Goal: Task Accomplishment & Management: Use online tool/utility

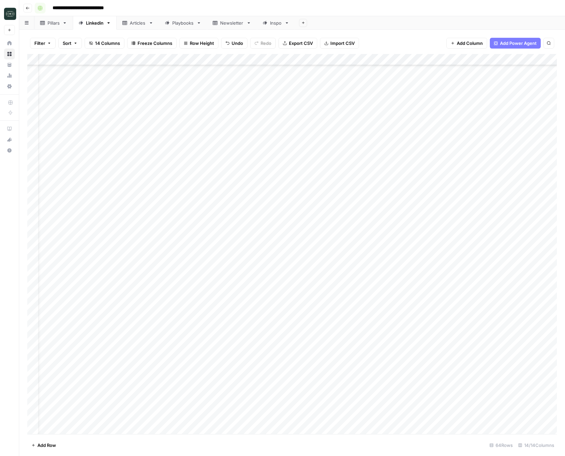
scroll to position [376, 17]
click at [29, 7] on icon "button" at bounding box center [28, 8] width 4 height 4
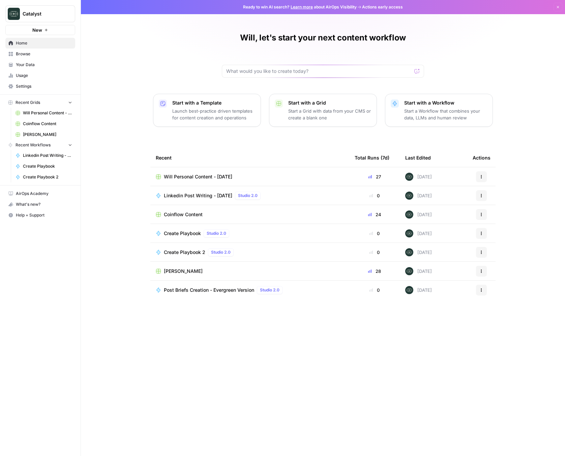
click at [187, 174] on span "Will Personal Content - [DATE]" at bounding box center [198, 176] width 68 height 7
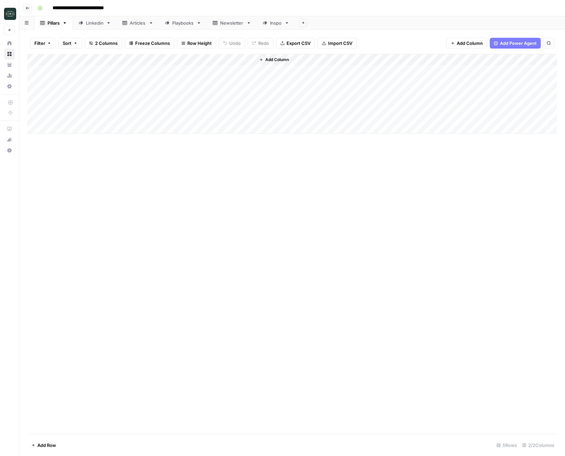
click at [30, 9] on button "Go back" at bounding box center [27, 8] width 9 height 9
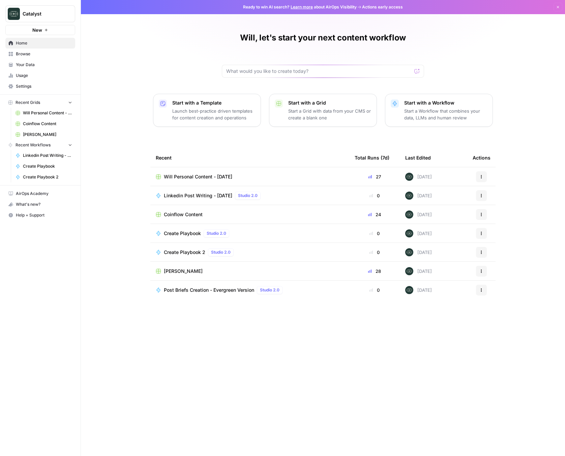
click at [16, 44] on span "Home" at bounding box center [44, 43] width 56 height 6
click at [115, 54] on div "Will, let's start your next content workflow Start with a Template Launch best-…" at bounding box center [323, 228] width 485 height 456
click at [19, 55] on span "Browse" at bounding box center [44, 54] width 56 height 6
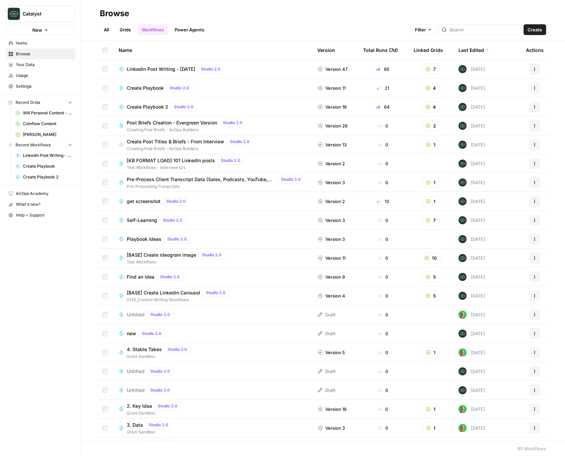
click at [184, 161] on span "[KB FORMAT LOAD] 101 LinkedIn posts" at bounding box center [171, 160] width 88 height 7
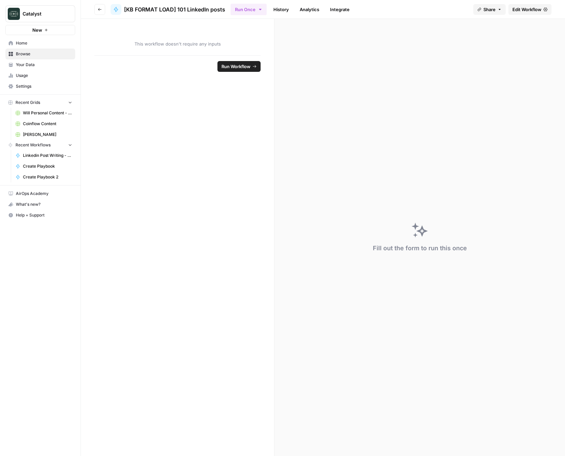
click at [102, 12] on button "Go back" at bounding box center [99, 9] width 11 height 11
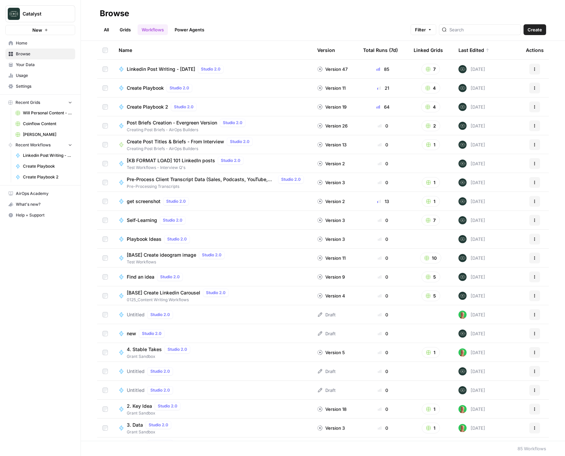
click at [22, 69] on link "Your Data" at bounding box center [40, 64] width 70 height 11
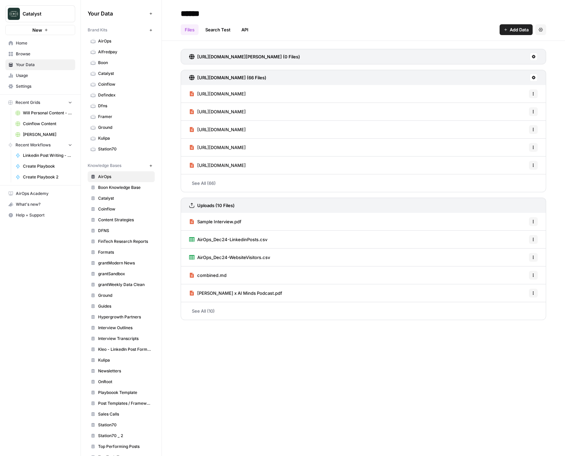
click at [29, 76] on span "Usage" at bounding box center [44, 76] width 56 height 6
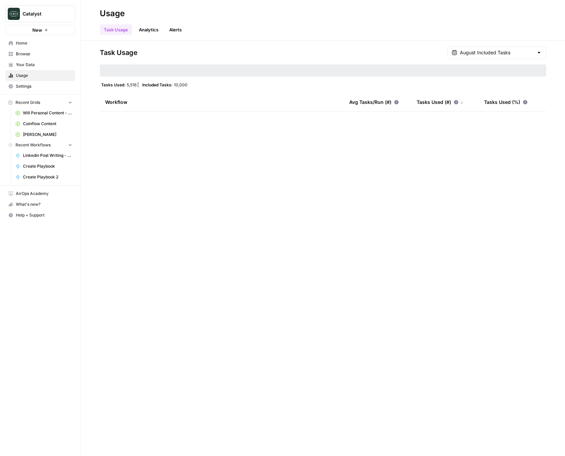
click at [39, 67] on span "Your Data" at bounding box center [44, 65] width 56 height 6
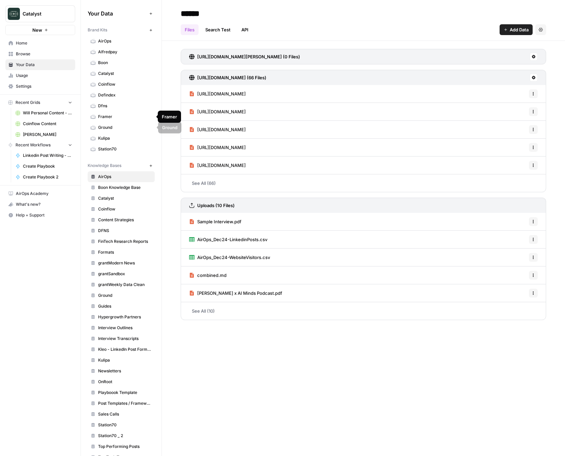
click at [113, 123] on link "Ground" at bounding box center [121, 127] width 67 height 11
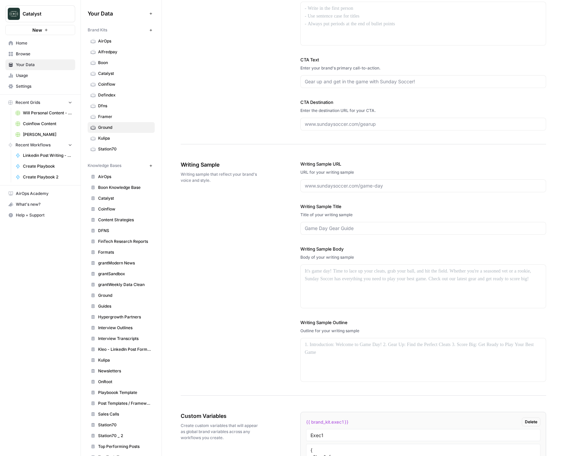
scroll to position [889, 0]
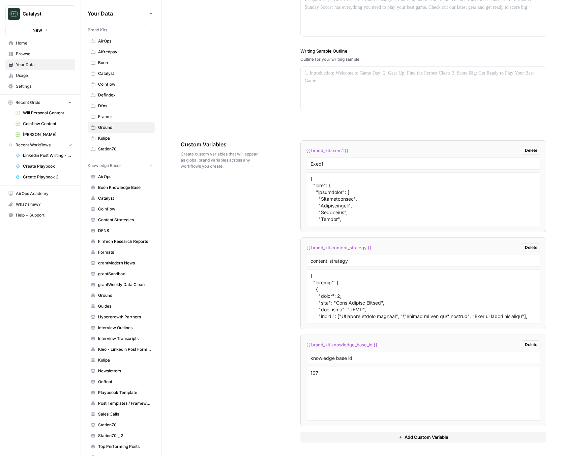
click at [108, 307] on span "Guides" at bounding box center [125, 306] width 54 height 6
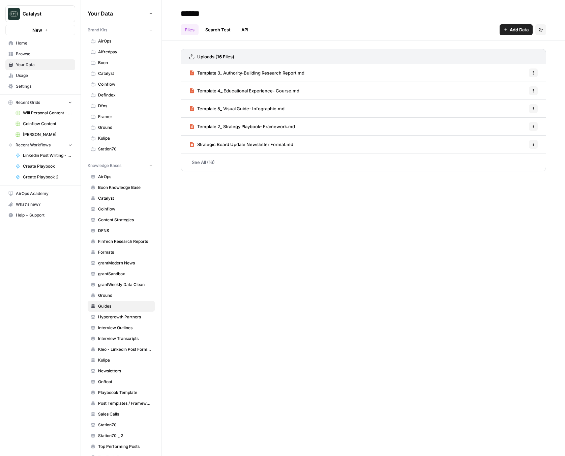
click at [136, 293] on span "Ground" at bounding box center [125, 296] width 54 height 6
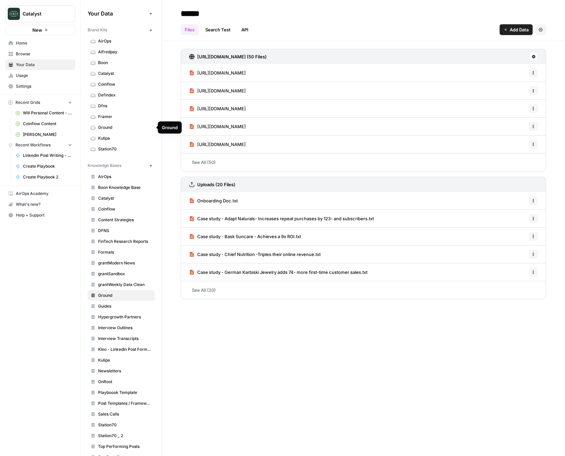
click at [112, 128] on span "Ground" at bounding box center [125, 128] width 54 height 6
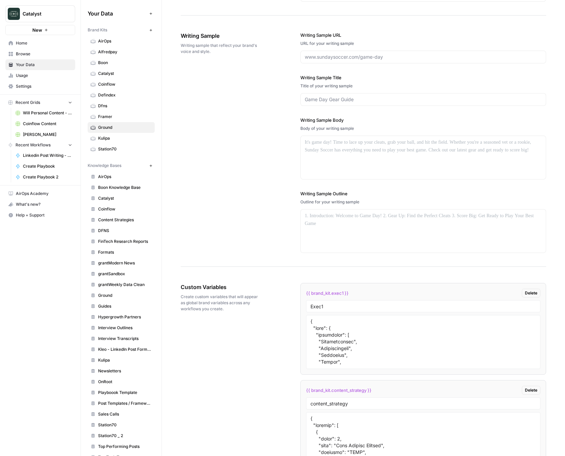
scroll to position [889, 0]
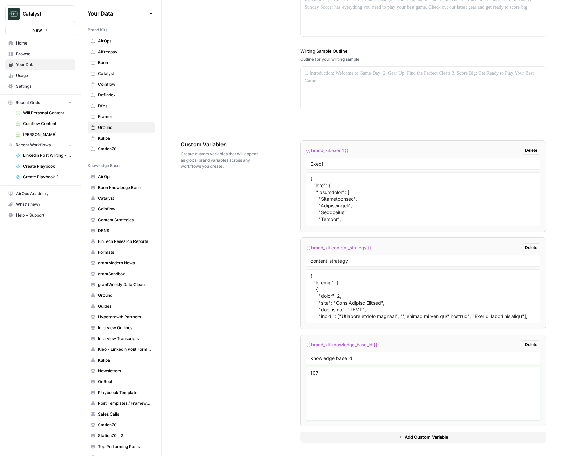
click at [352, 375] on textarea "107" at bounding box center [424, 394] width 226 height 48
type textarea "10763"
click at [271, 385] on div "Custom Variables Create custom variables that will appear as global brand varia…" at bounding box center [364, 291] width 366 height 329
click at [30, 45] on span "Home" at bounding box center [44, 43] width 56 height 6
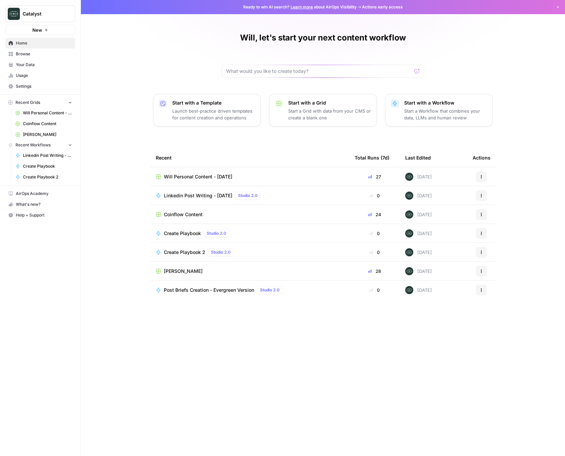
click at [24, 73] on span "Usage" at bounding box center [44, 76] width 56 height 6
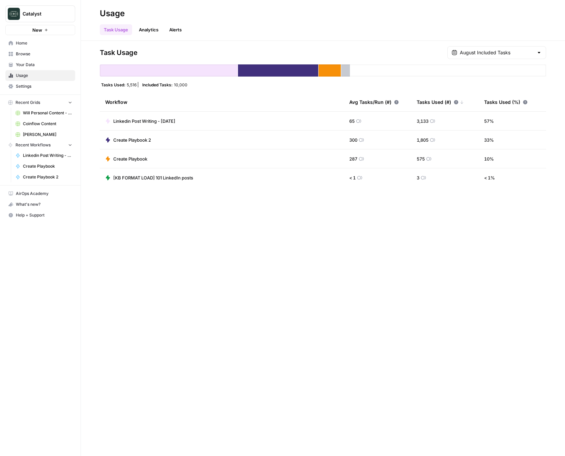
click at [151, 30] on link "Analytics" at bounding box center [149, 29] width 28 height 11
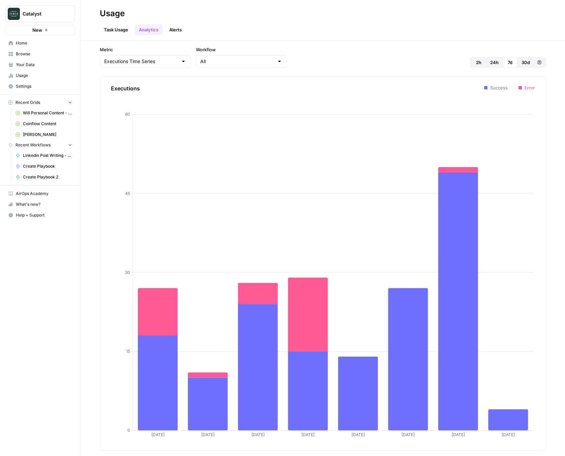
click at [123, 27] on link "Task Usage" at bounding box center [116, 29] width 32 height 11
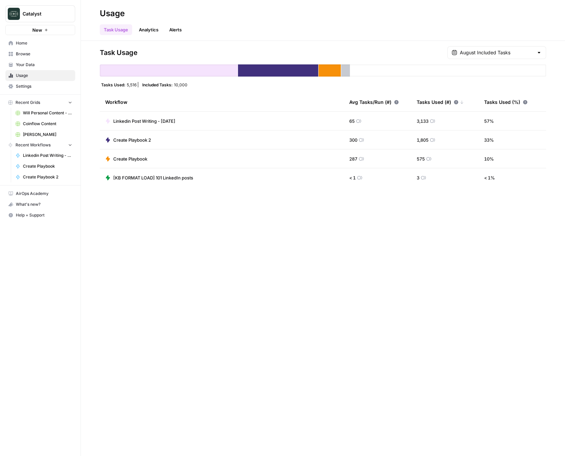
click at [27, 47] on link "Home" at bounding box center [40, 43] width 70 height 11
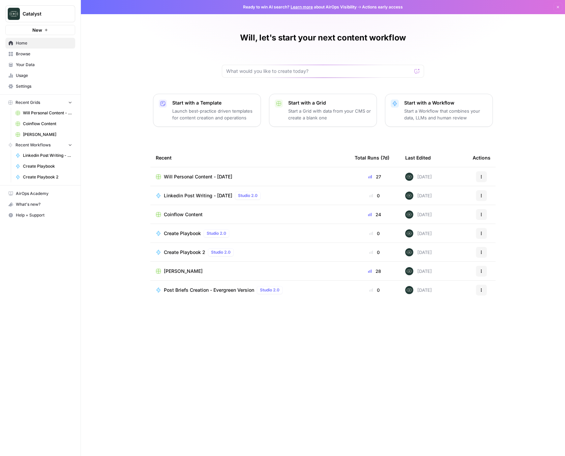
click at [144, 88] on div "Will, let's start your next content workflow Start with a Template Launch best-…" at bounding box center [323, 228] width 485 height 456
click at [132, 97] on div "Will, let's start your next content workflow Start with a Template Launch best-…" at bounding box center [323, 228] width 485 height 456
click at [30, 54] on span "Browse" at bounding box center [44, 54] width 56 height 6
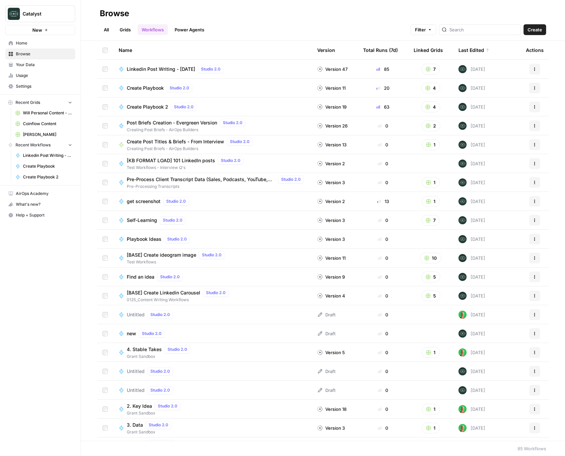
click at [153, 24] on div "All Grids Workflows Power Agents Filter Create" at bounding box center [323, 27] width 447 height 16
click at [153, 28] on link "Workflows" at bounding box center [153, 29] width 30 height 11
click at [105, 30] on link "All" at bounding box center [106, 29] width 13 height 11
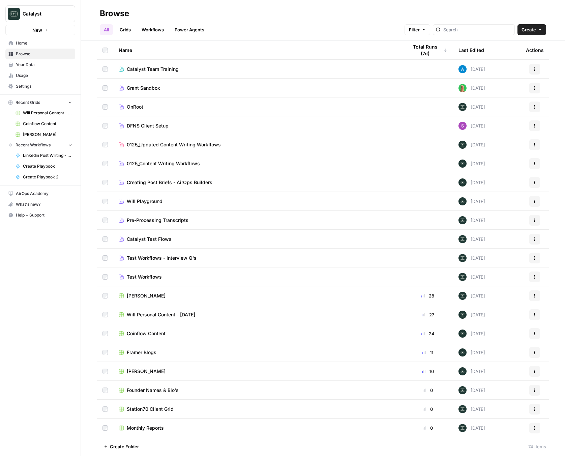
click at [165, 31] on link "Workflows" at bounding box center [153, 29] width 30 height 11
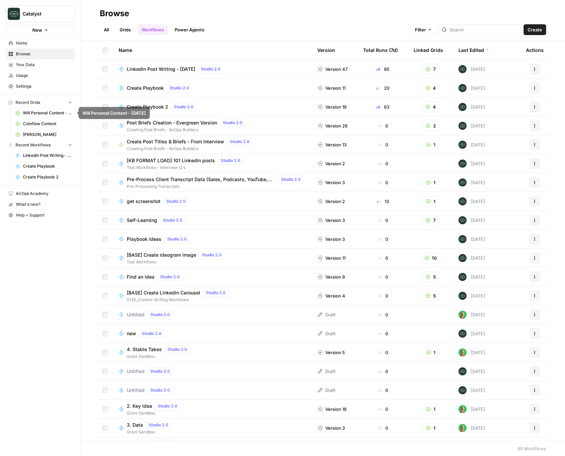
click at [38, 123] on span "Coinflow Content" at bounding box center [47, 124] width 49 height 6
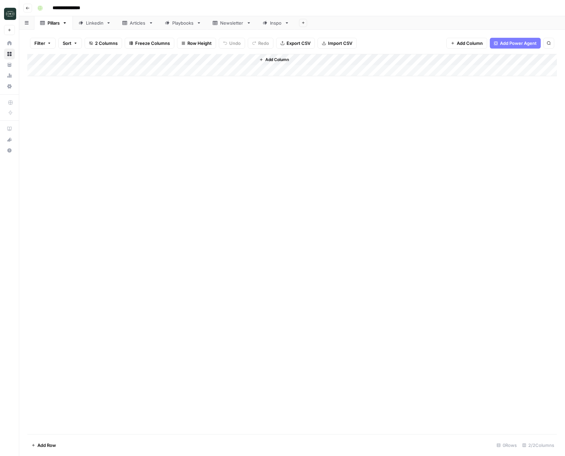
click at [176, 22] on div "Playbooks" at bounding box center [183, 23] width 22 height 7
click at [88, 102] on div "Add Column" at bounding box center [292, 94] width 530 height 80
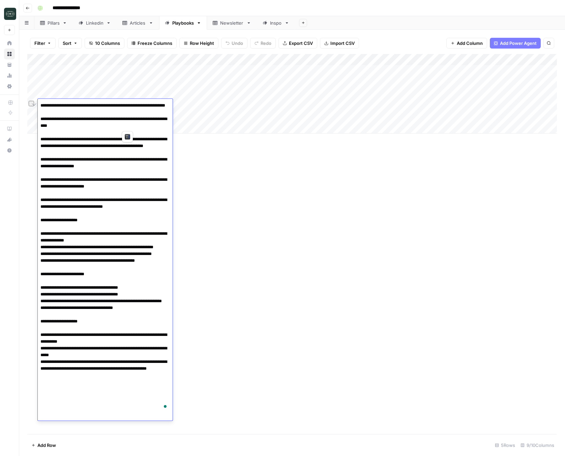
drag, startPoint x: 123, startPoint y: 126, endPoint x: 74, endPoint y: 127, distance: 49.3
click at [74, 127] on textarea "To enrich screen reader interactions, please activate Accessibility in Grammarl…" at bounding box center [105, 257] width 135 height 313
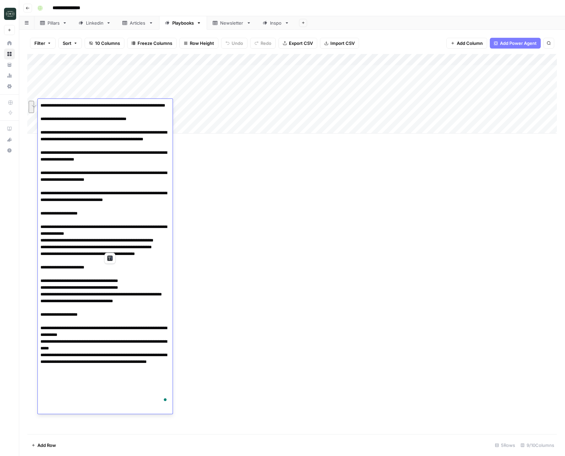
drag, startPoint x: 115, startPoint y: 245, endPoint x: 36, endPoint y: 241, distance: 79.1
click at [0, 0] on div at bounding box center [0, 0] width 0 height 0
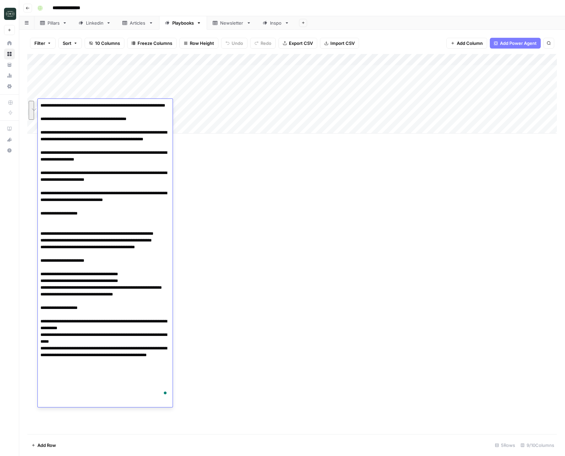
drag, startPoint x: 40, startPoint y: 259, endPoint x: 168, endPoint y: 274, distance: 128.0
click at [168, 274] on textarea "To enrich screen reader interactions, please activate Accessibility in Grammarl…" at bounding box center [105, 251] width 135 height 300
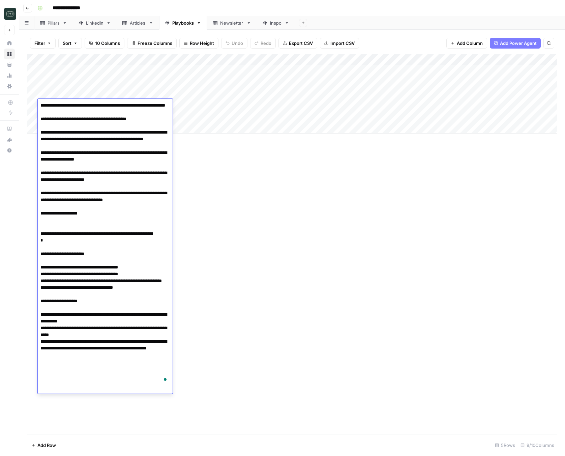
type textarea "**********"
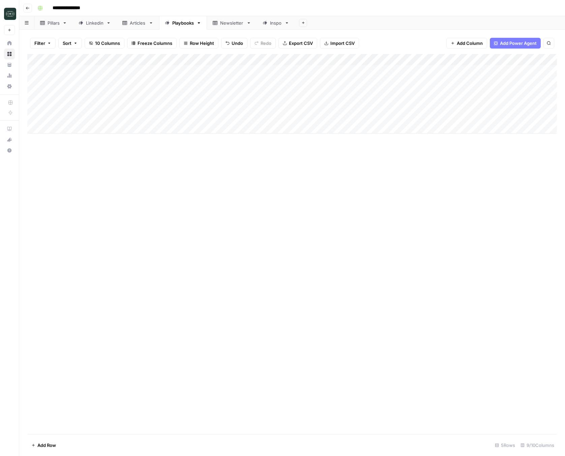
click at [263, 317] on div "Add Column" at bounding box center [292, 244] width 530 height 380
click at [325, 104] on div "Add Column" at bounding box center [292, 94] width 530 height 80
click at [82, 96] on div "Add Column" at bounding box center [292, 94] width 530 height 80
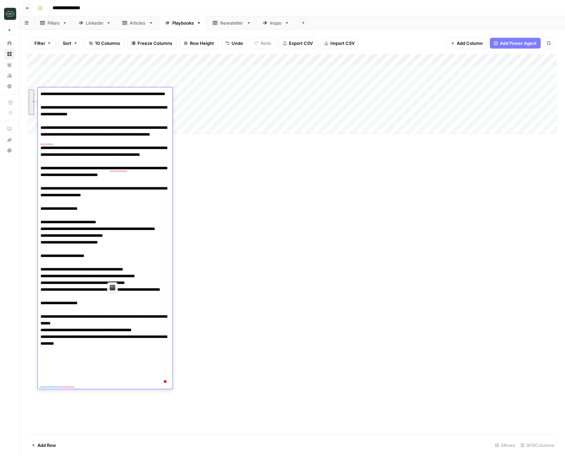
drag, startPoint x: 117, startPoint y: 277, endPoint x: 32, endPoint y: 258, distance: 87.4
click at [32, 258] on body "**********" at bounding box center [282, 228] width 565 height 456
type textarea "**********"
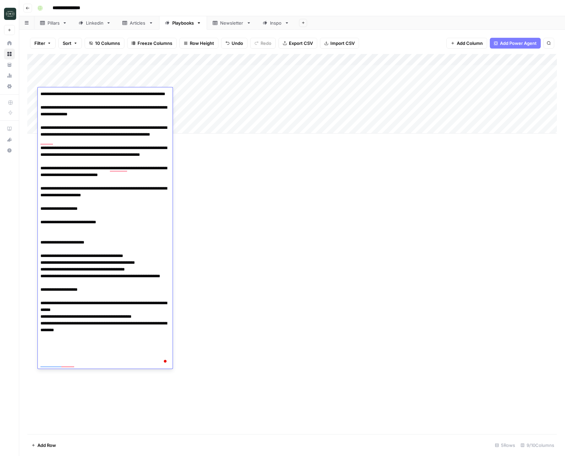
click at [279, 178] on div "Add Column" at bounding box center [292, 244] width 530 height 380
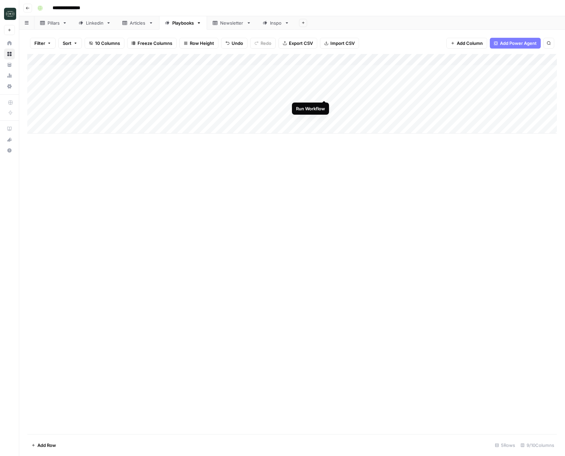
click at [324, 93] on div "Add Column" at bounding box center [292, 94] width 530 height 80
click at [318, 57] on div "Add Column" at bounding box center [292, 94] width 530 height 80
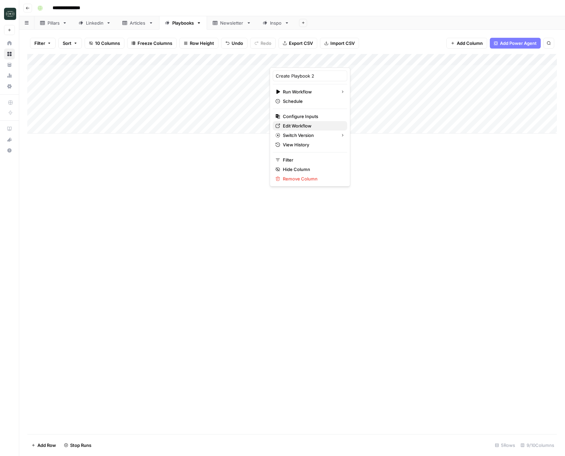
click at [307, 125] on span "Edit Workflow" at bounding box center [312, 125] width 59 height 7
click at [324, 105] on div "Add Column" at bounding box center [292, 94] width 530 height 80
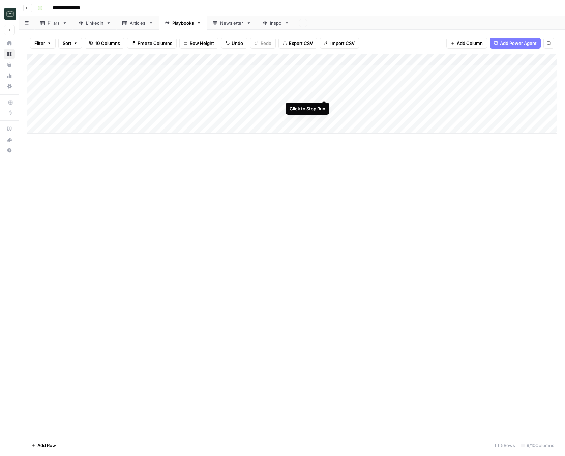
click at [325, 95] on div "Add Column" at bounding box center [292, 94] width 530 height 80
click at [327, 103] on div "Add Column" at bounding box center [292, 94] width 530 height 80
click at [326, 93] on div "Add Column" at bounding box center [292, 94] width 530 height 80
click at [202, 94] on div "Add Column" at bounding box center [292, 94] width 530 height 80
click at [203, 105] on div "Add Column" at bounding box center [292, 94] width 530 height 80
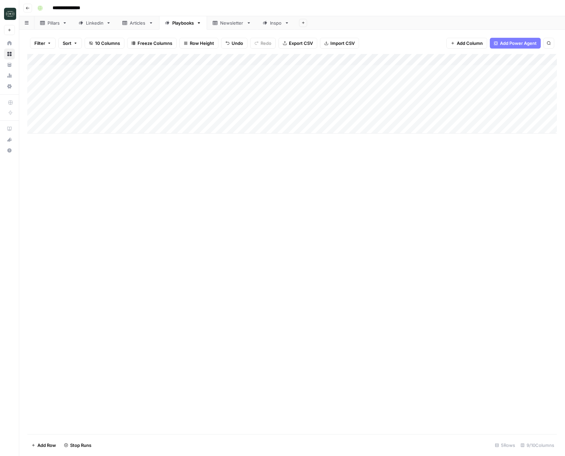
click at [90, 118] on div "Add Column" at bounding box center [292, 94] width 530 height 80
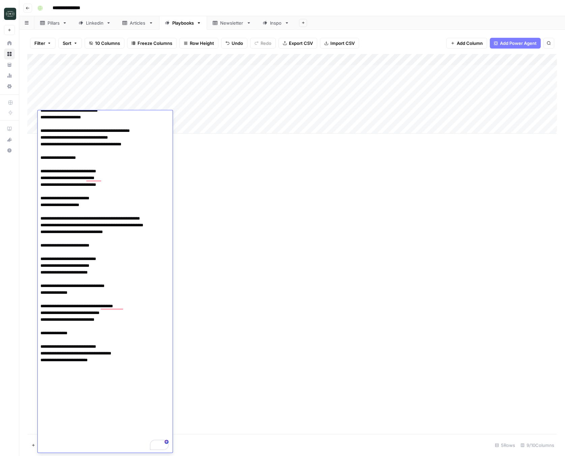
scroll to position [708, 0]
click at [183, 171] on div "Add Column" at bounding box center [292, 244] width 530 height 380
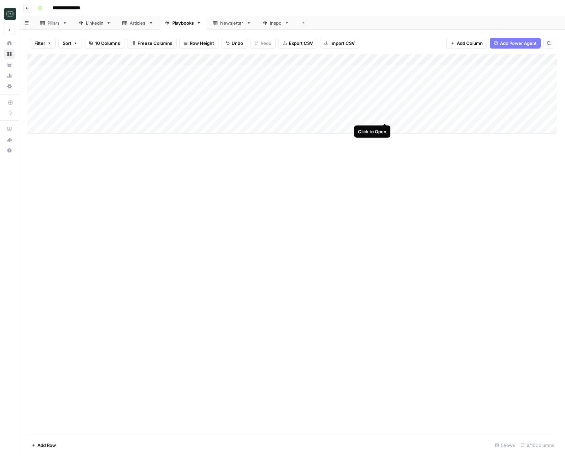
click at [387, 117] on div "Add Column" at bounding box center [292, 94] width 530 height 80
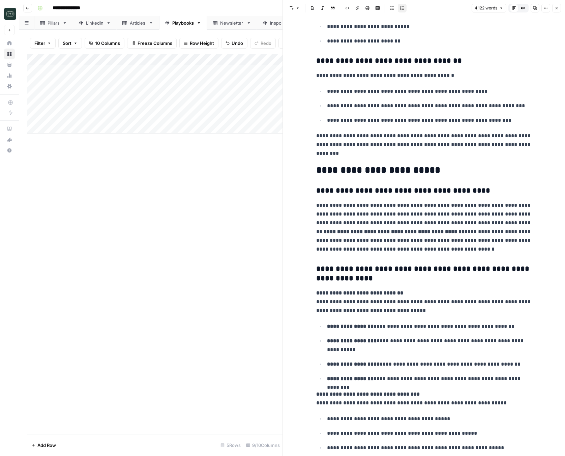
scroll to position [1517, 0]
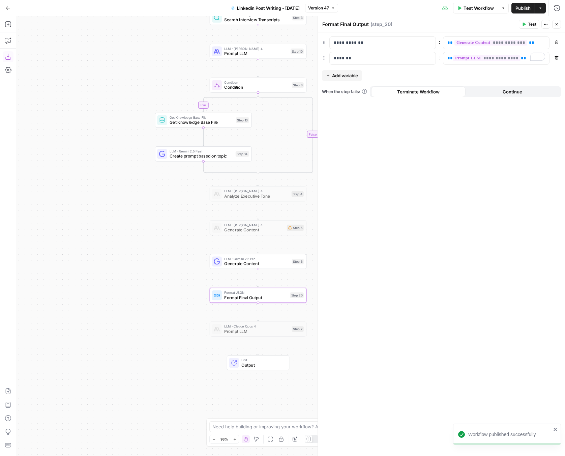
drag, startPoint x: 104, startPoint y: 93, endPoint x: 85, endPoint y: 96, distance: 19.2
click at [85, 96] on div "true false Workflow Set Inputs Inputs Search Knowledge Base Search Interview Tr…" at bounding box center [290, 236] width 549 height 440
click at [560, 24] on button "Close" at bounding box center [557, 24] width 9 height 9
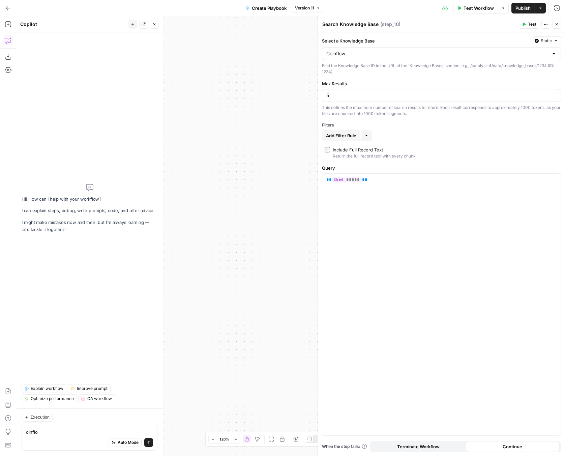
click at [560, 26] on button "Close" at bounding box center [557, 24] width 9 height 9
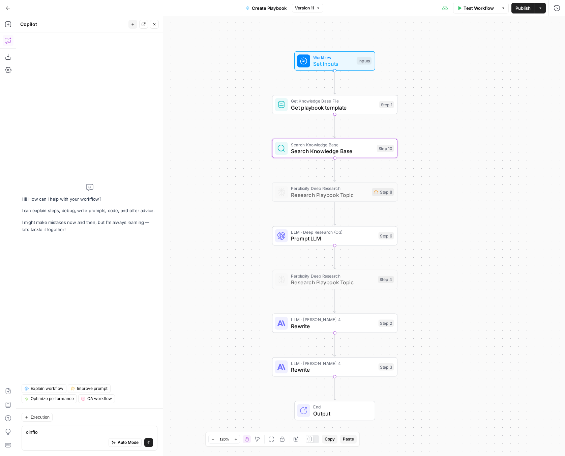
drag, startPoint x: 240, startPoint y: 143, endPoint x: 180, endPoint y: 93, distance: 77.9
click at [180, 93] on div "Workflow Set Inputs Inputs Get Knowledge Base File Get playbook template Step 1…" at bounding box center [290, 236] width 549 height 440
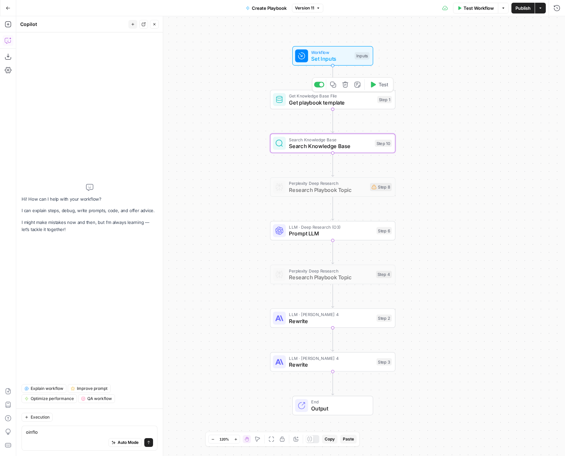
click at [293, 102] on span "Get playbook template" at bounding box center [331, 103] width 85 height 8
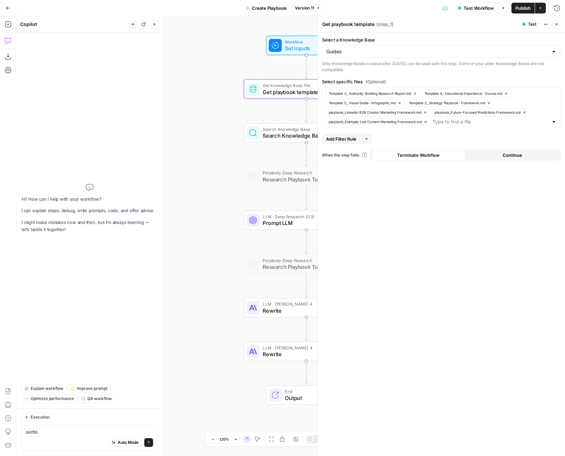
drag, startPoint x: 232, startPoint y: 131, endPoint x: 212, endPoint y: 122, distance: 22.6
click at [211, 122] on div "Workflow Set Inputs Inputs Get Knowledge Base File Get playbook template Step 1…" at bounding box center [290, 236] width 549 height 440
click at [212, 122] on div "Workflow Set Inputs Inputs Get Knowledge Base File Get playbook template Step 1…" at bounding box center [290, 236] width 549 height 440
click at [272, 95] on span "Get playbook template" at bounding box center [305, 92] width 85 height 8
click at [294, 75] on div at bounding box center [295, 74] width 4 height 4
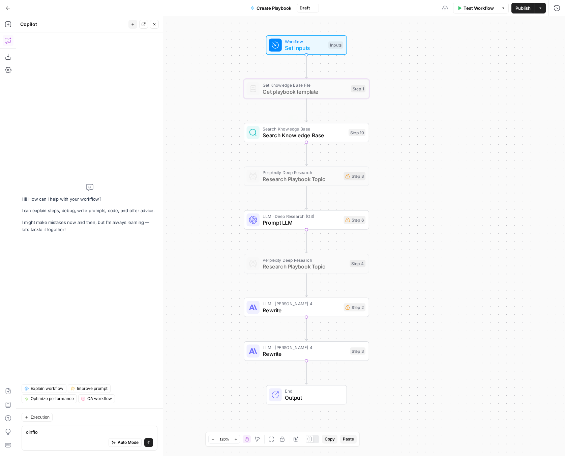
click at [289, 135] on span "Search Knowledge Base" at bounding box center [304, 135] width 83 height 8
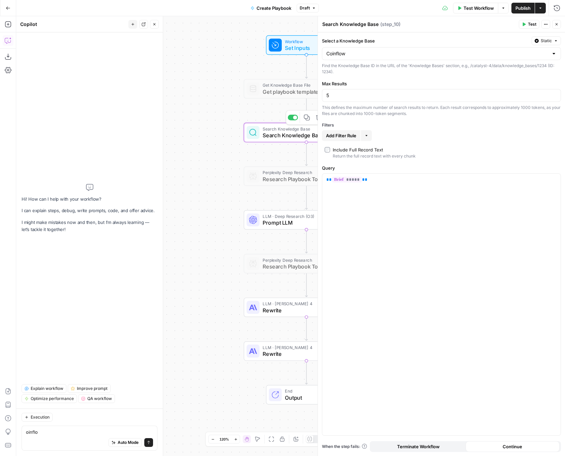
click at [218, 147] on div "Workflow Set Inputs Inputs Get Knowledge Base File Get playbook template Step 1…" at bounding box center [290, 236] width 549 height 440
click at [517, 9] on span "Publish" at bounding box center [523, 8] width 15 height 7
